Goal: Task Accomplishment & Management: Manage account settings

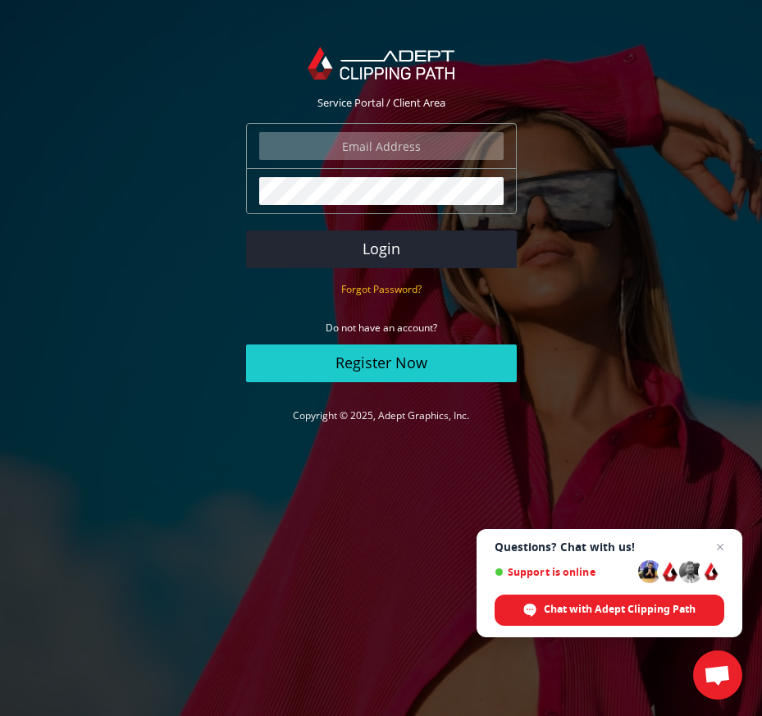
click at [424, 137] on input "email" at bounding box center [381, 146] width 244 height 28
type input "[EMAIL_ADDRESS][DOMAIN_NAME]"
click at [246, 230] on button "Login" at bounding box center [381, 249] width 271 height 38
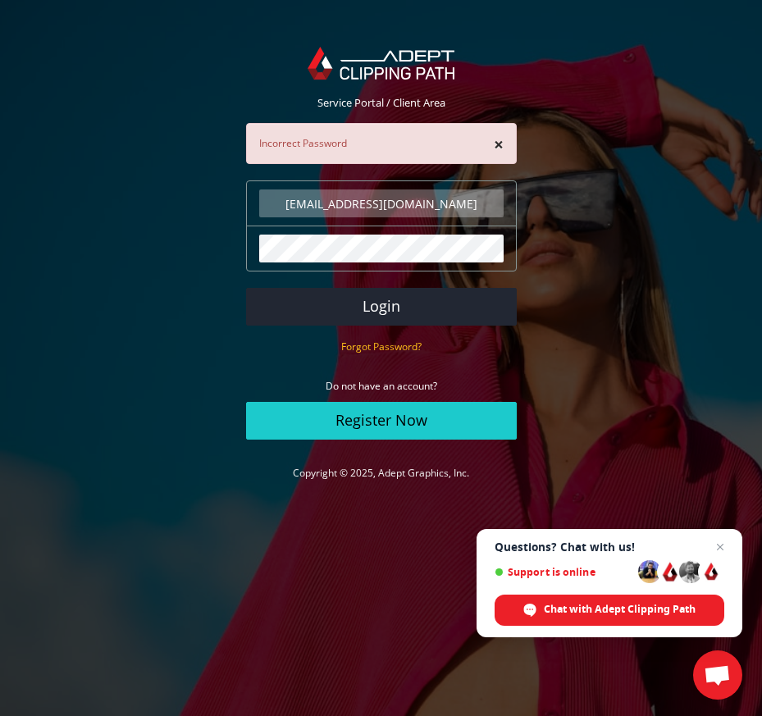
click at [246, 288] on button "Login" at bounding box center [381, 307] width 271 height 38
click at [551, 265] on section "Service Portal / Client Area × Incorrect Password manager@adeptgraphics.com The…" at bounding box center [381, 265] width 762 height 481
click at [585, 280] on section "Service Portal / Client Area × Incorrect Password manager@adeptgraphics.com The…" at bounding box center [381, 265] width 762 height 481
click at [508, 257] on div "The password field is required." at bounding box center [381, 248] width 271 height 46
